Goal: Transaction & Acquisition: Obtain resource

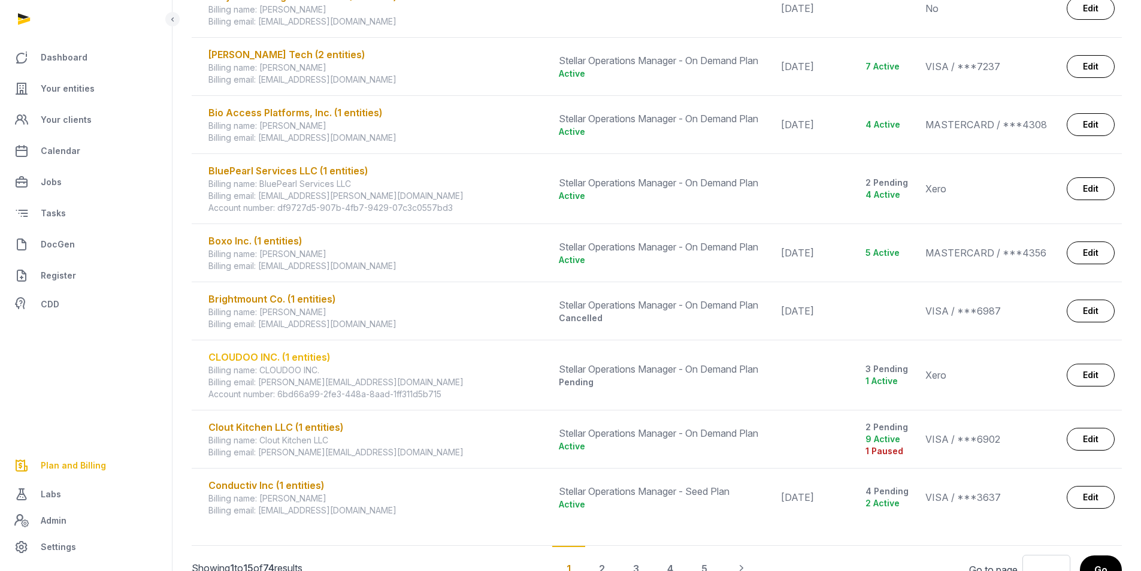
scroll to position [658, 0]
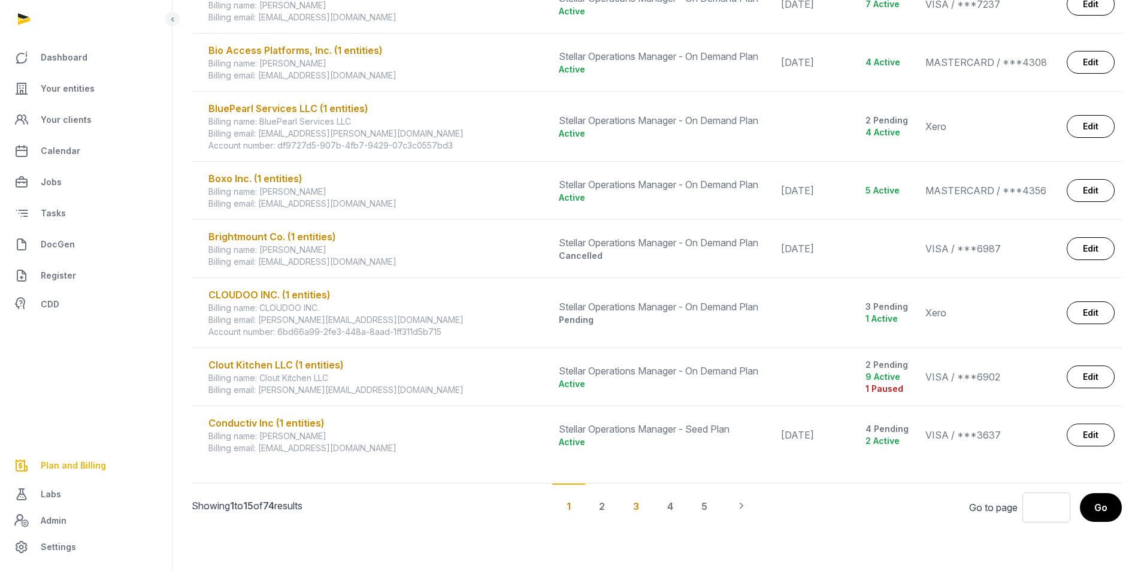
click at [653, 509] on div "3" at bounding box center [670, 505] width 35 height 44
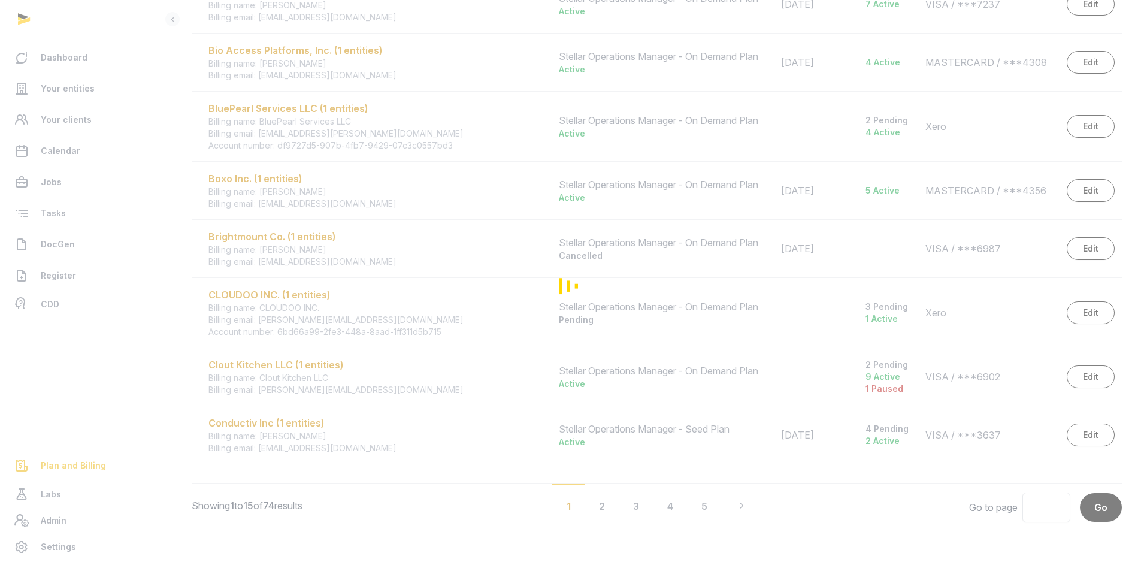
scroll to position [682, 0]
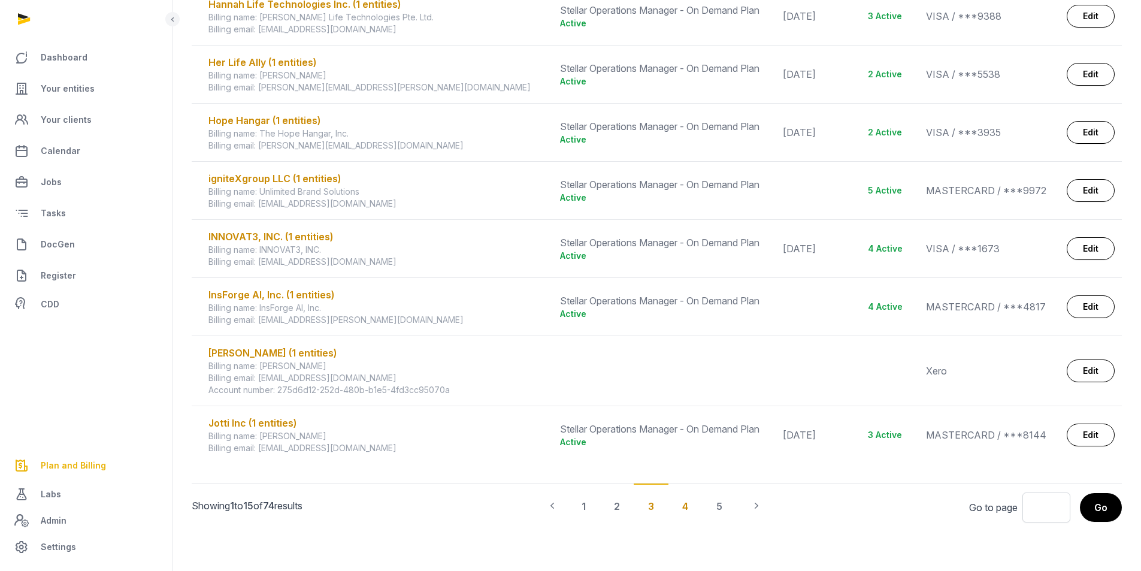
click at [702, 504] on div "4" at bounding box center [719, 505] width 35 height 44
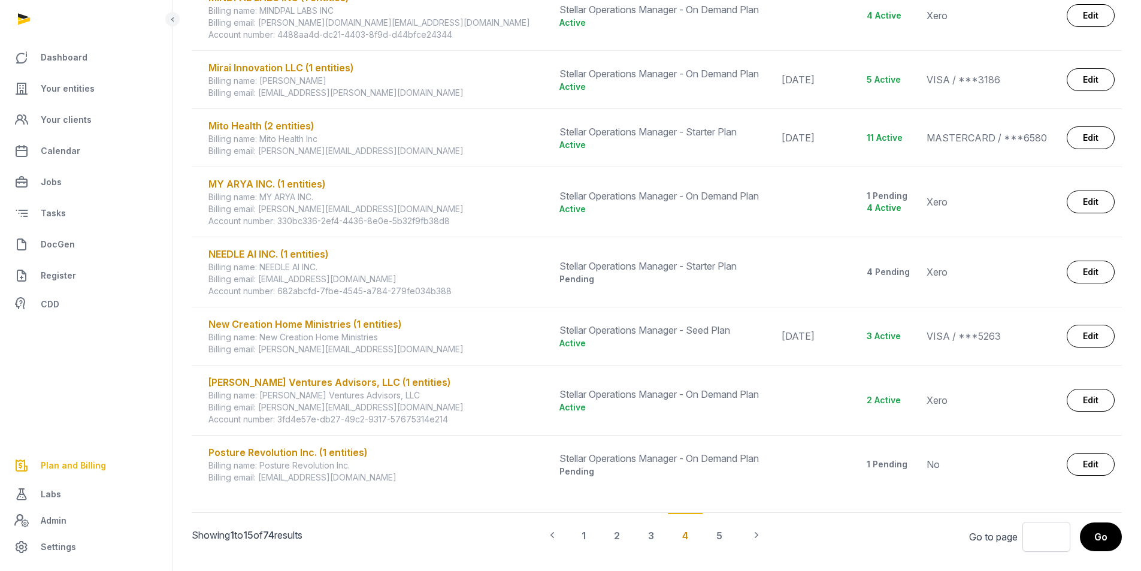
scroll to position [646, 0]
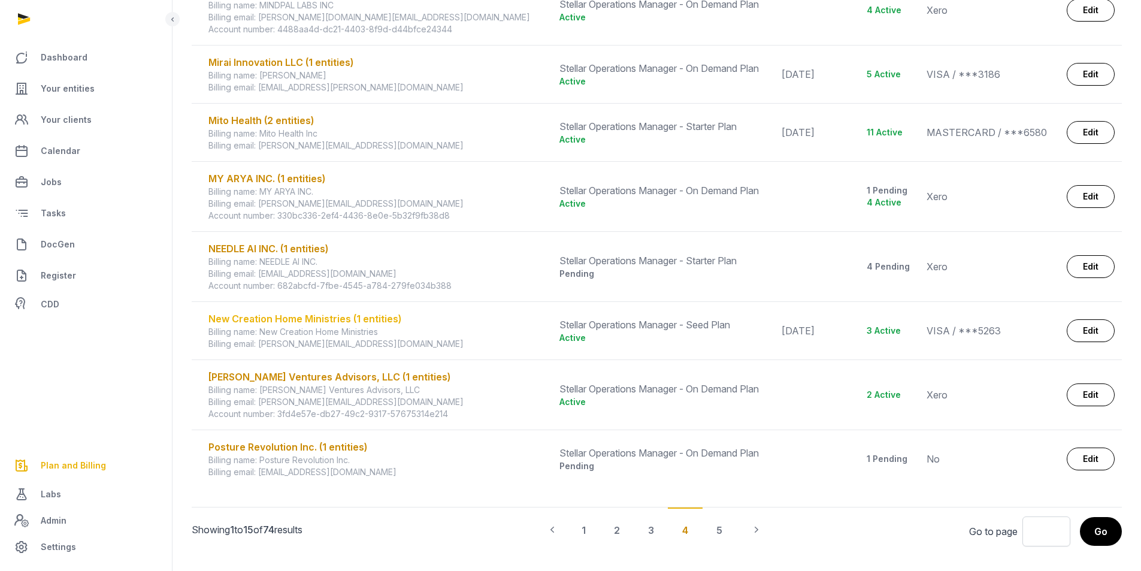
click at [334, 325] on div "New Creation Home Ministries (1 entities)" at bounding box center [376, 318] width 336 height 14
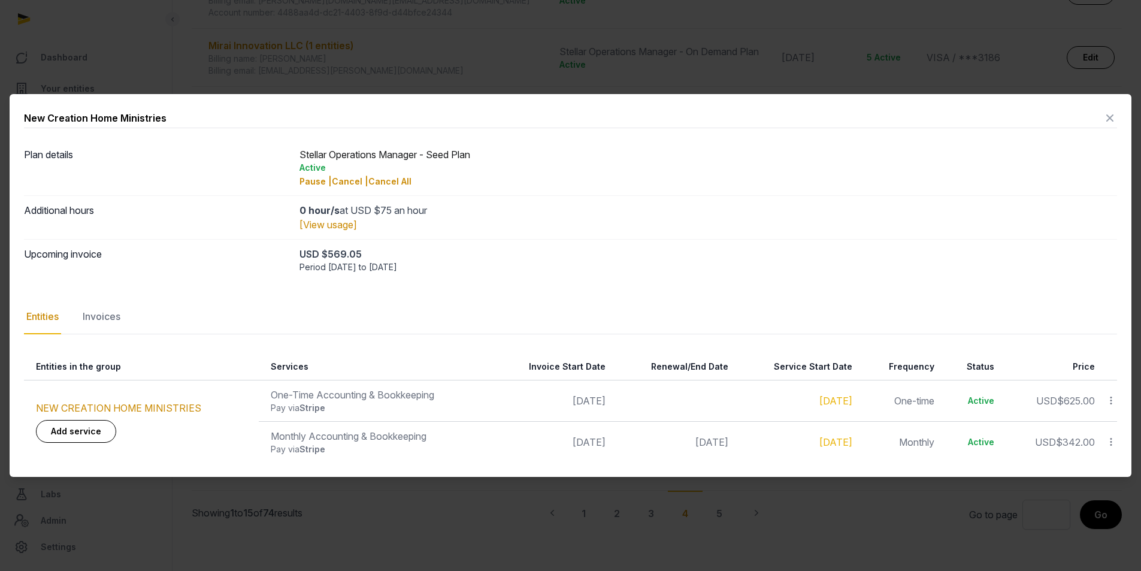
scroll to position [670, 0]
click at [140, 407] on link "NEW CREATION HOME MINISTRIES" at bounding box center [118, 408] width 165 height 12
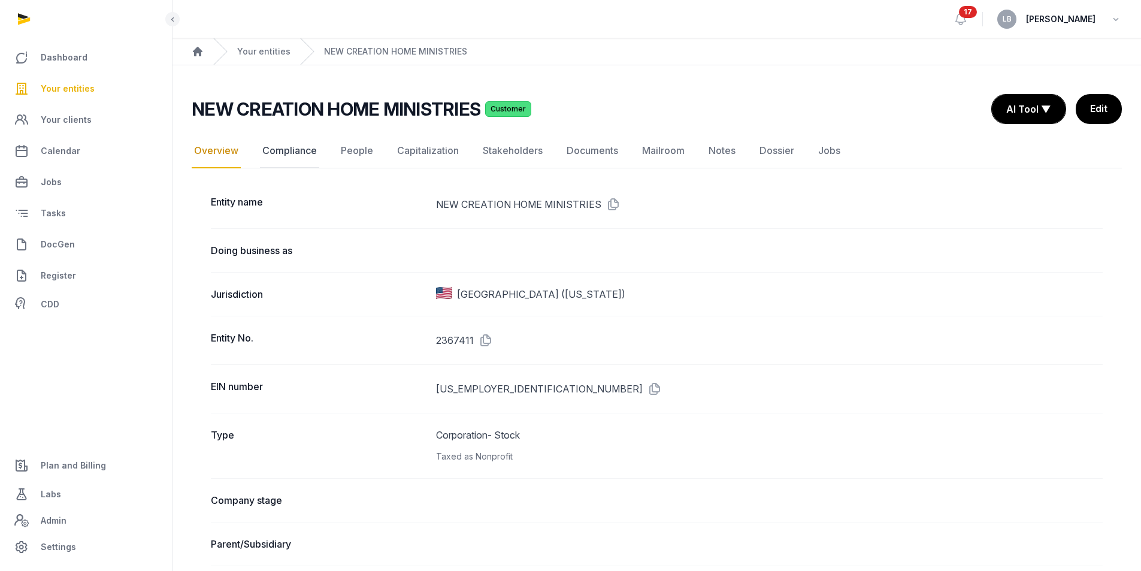
click at [296, 150] on link "Compliance" at bounding box center [289, 151] width 59 height 35
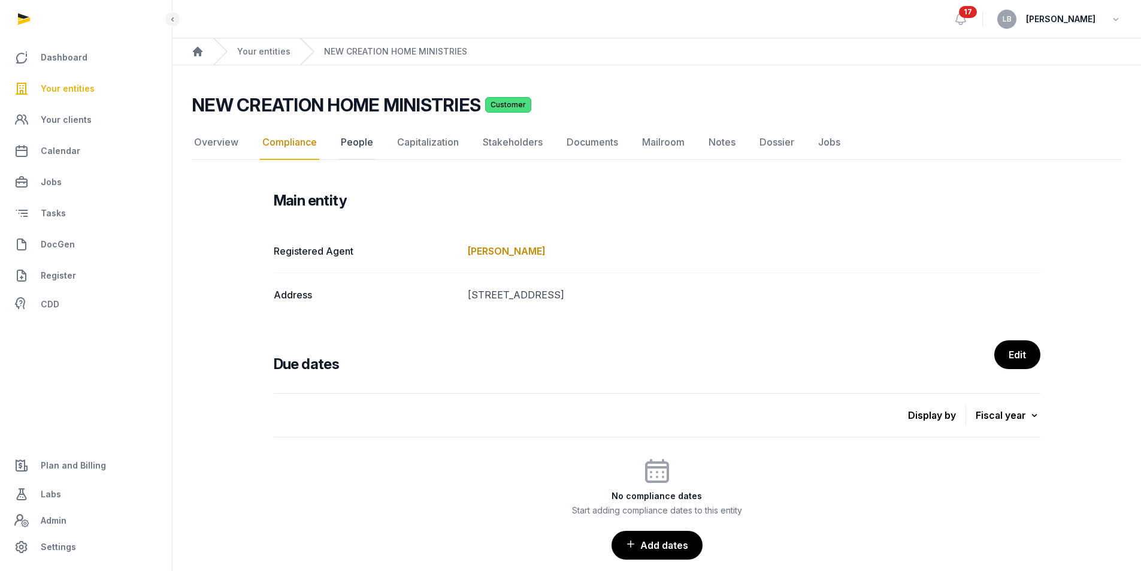
click at [371, 141] on link "People" at bounding box center [356, 142] width 37 height 35
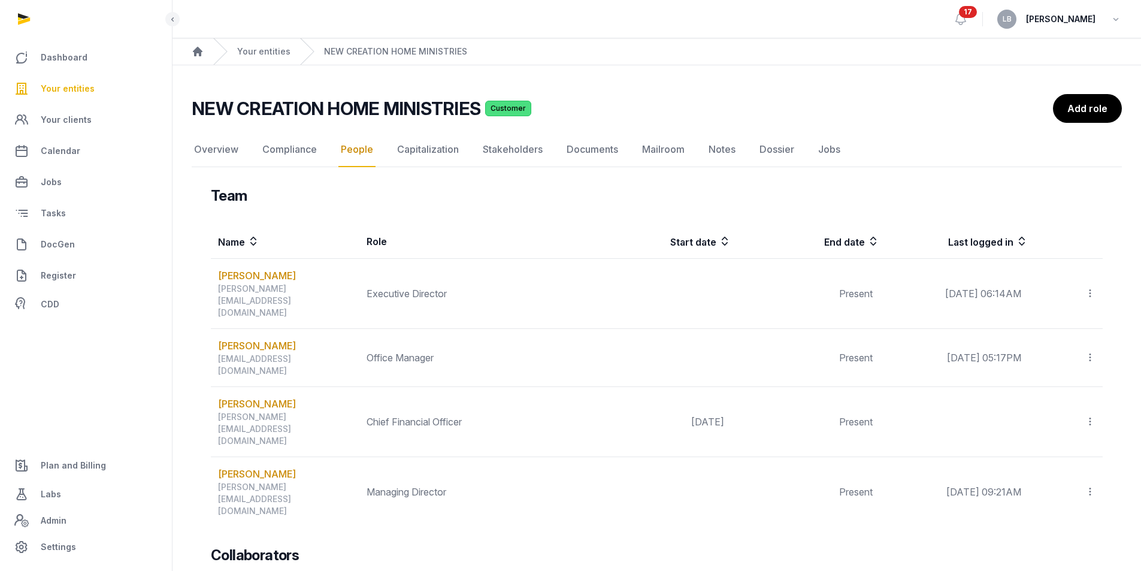
click at [64, 468] on span "Plan and Billing" at bounding box center [73, 465] width 65 height 14
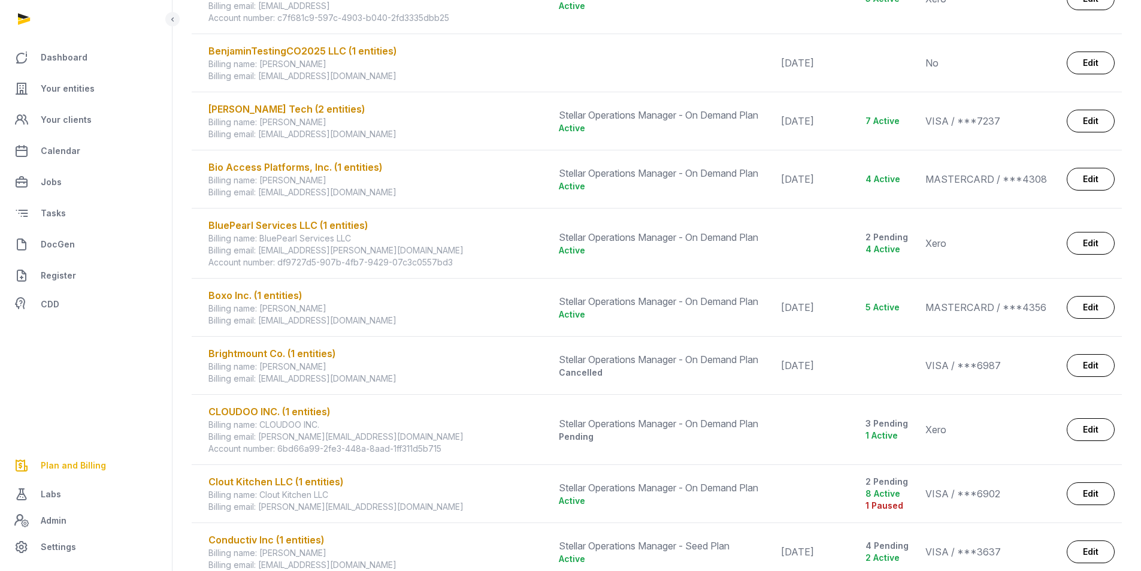
scroll to position [658, 0]
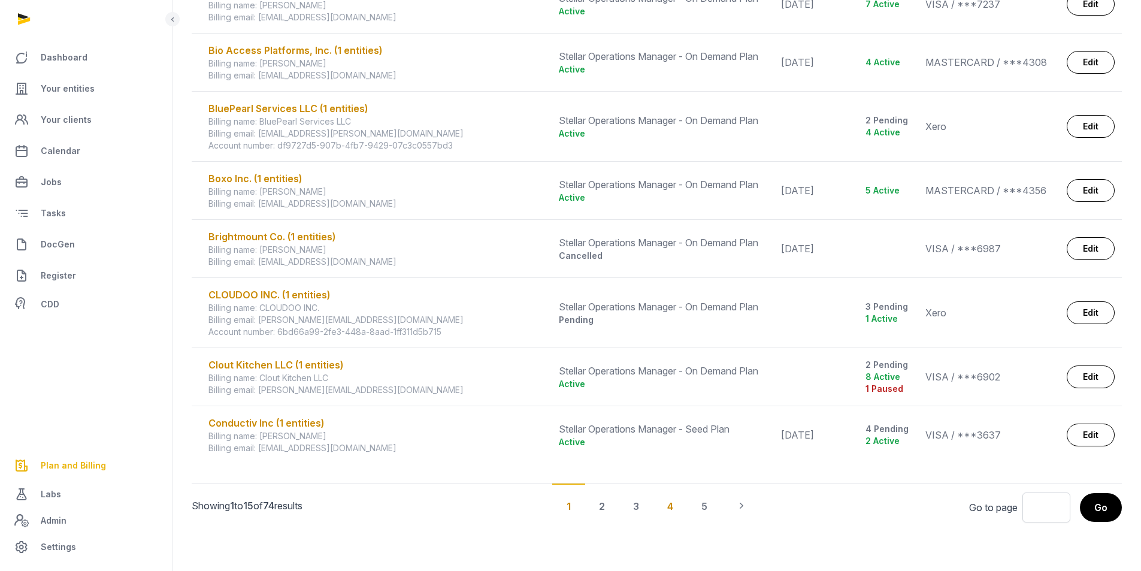
click at [687, 502] on div "4" at bounding box center [704, 505] width 35 height 44
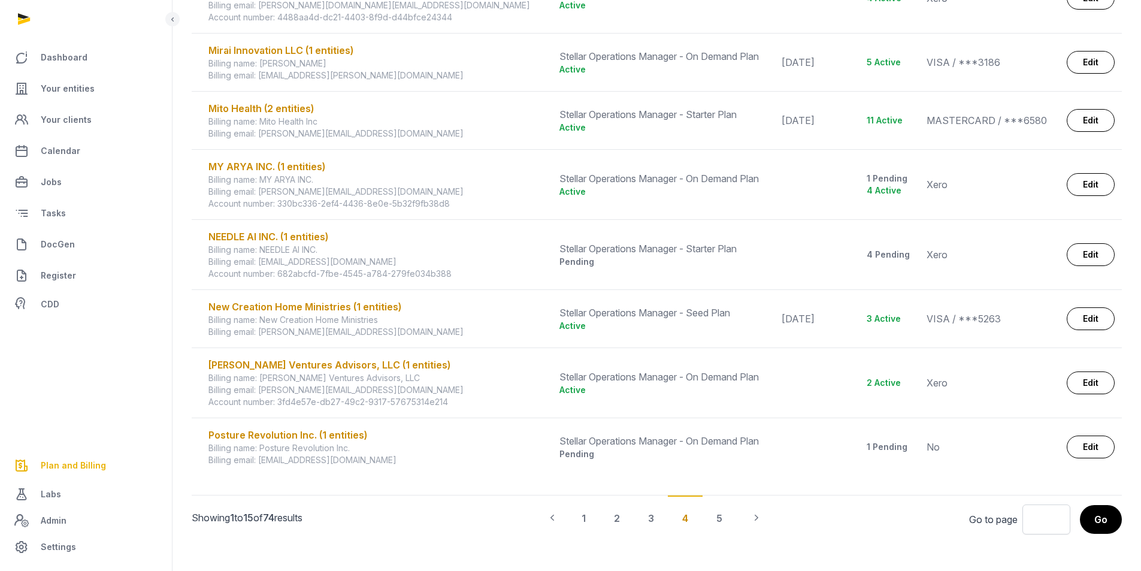
scroll to position [646, 0]
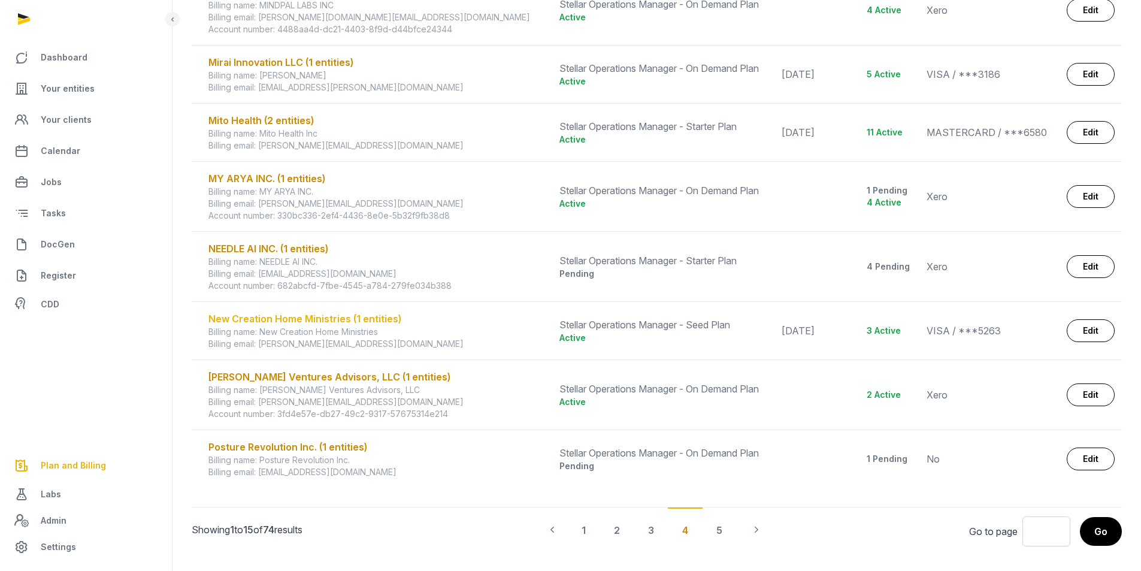
click at [319, 317] on div "New Creation Home Ministries (1 entities)" at bounding box center [376, 318] width 336 height 14
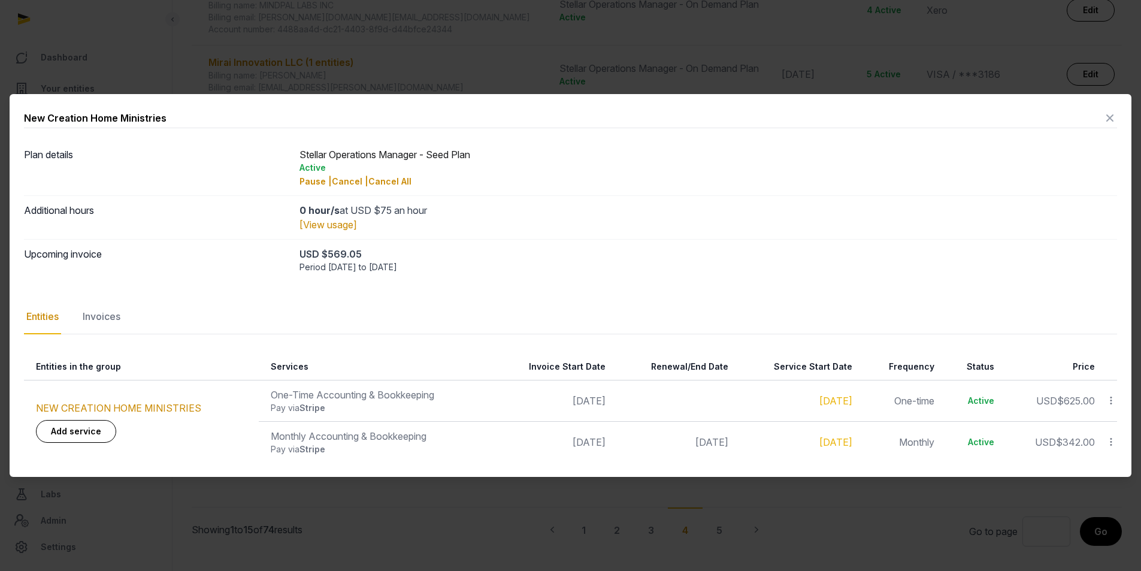
click at [339, 265] on div "Period Aug 13 to Aug 21, 2025" at bounding box center [707, 267] width 817 height 12
click at [105, 320] on div "Invoices" at bounding box center [101, 316] width 43 height 35
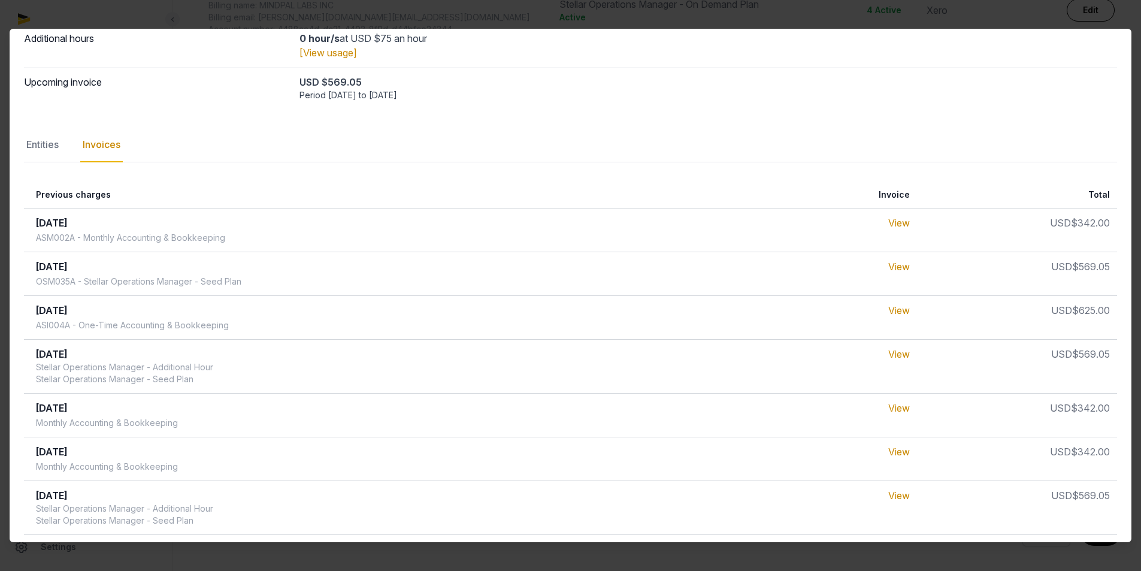
scroll to position [97, 0]
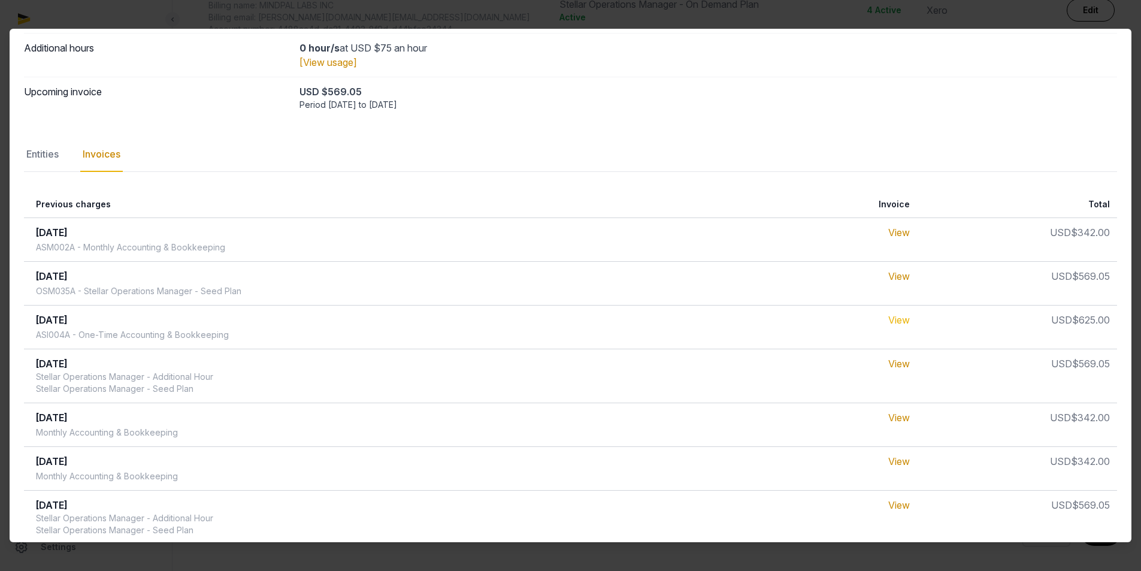
click at [902, 320] on link "View" at bounding box center [899, 320] width 22 height 12
click at [897, 228] on link "View" at bounding box center [899, 232] width 22 height 12
